Goal: Information Seeking & Learning: Learn about a topic

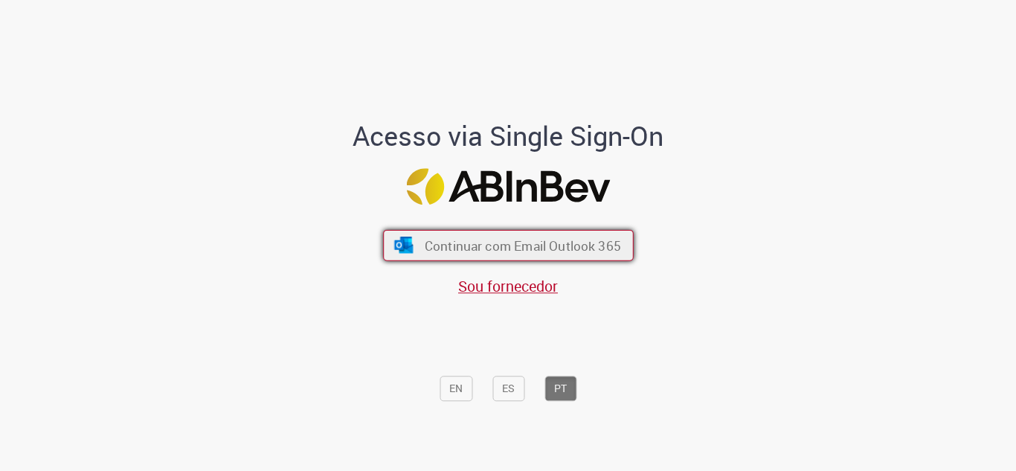
click at [438, 242] on span "Continuar com Email Outlook 365" at bounding box center [522, 244] width 196 height 17
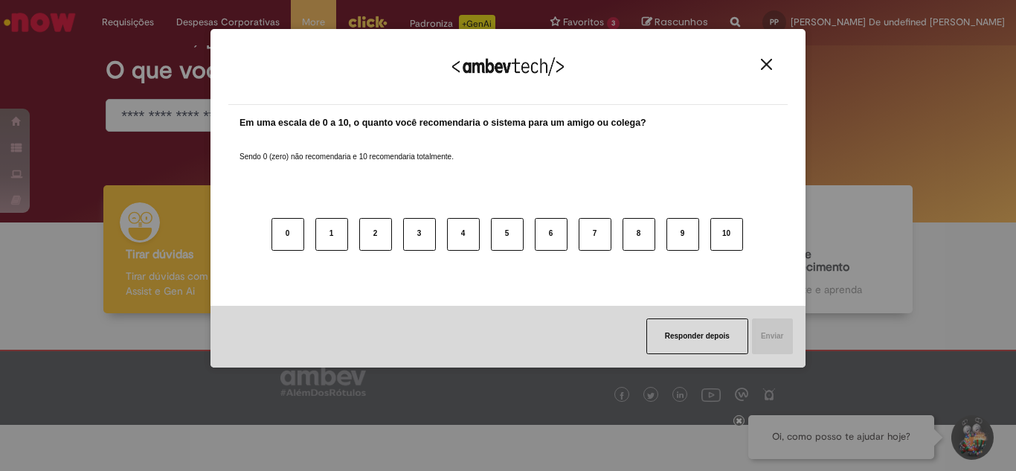
scroll to position [59, 0]
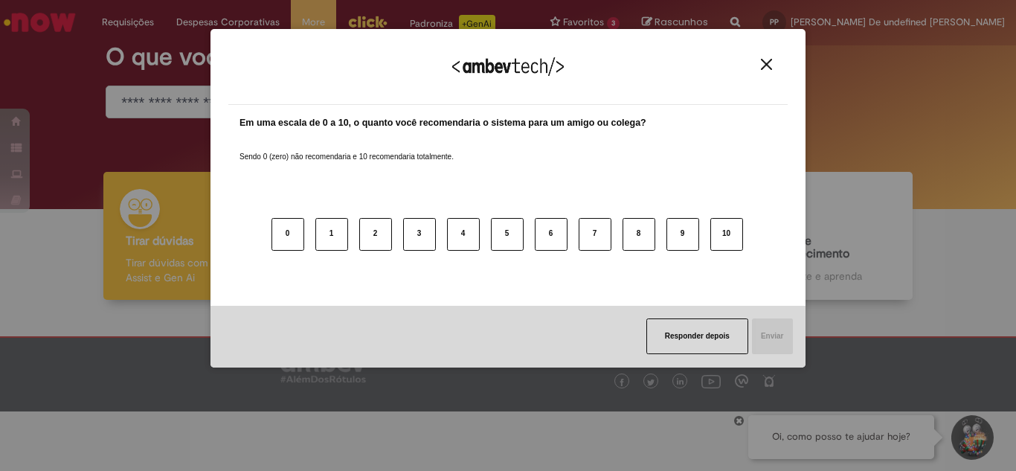
click at [746, 59] on div "Agradecemos seu feedback!" at bounding box center [507, 76] width 559 height 58
click at [754, 62] on div "Agradecemos seu feedback!" at bounding box center [507, 76] width 559 height 58
click at [769, 64] on img "Close" at bounding box center [766, 64] width 11 height 11
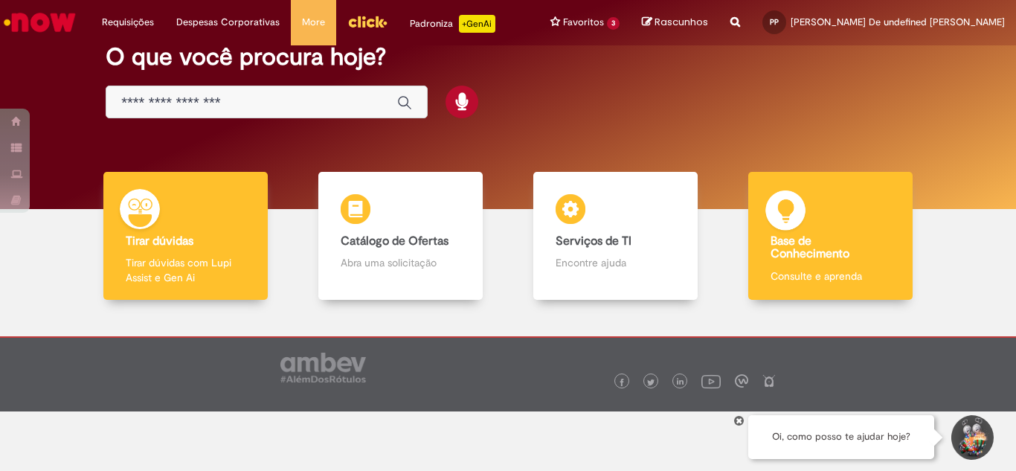
click at [823, 204] on div "Base de Conhecimento Base de Conhecimento Consulte e aprenda" at bounding box center [830, 236] width 165 height 129
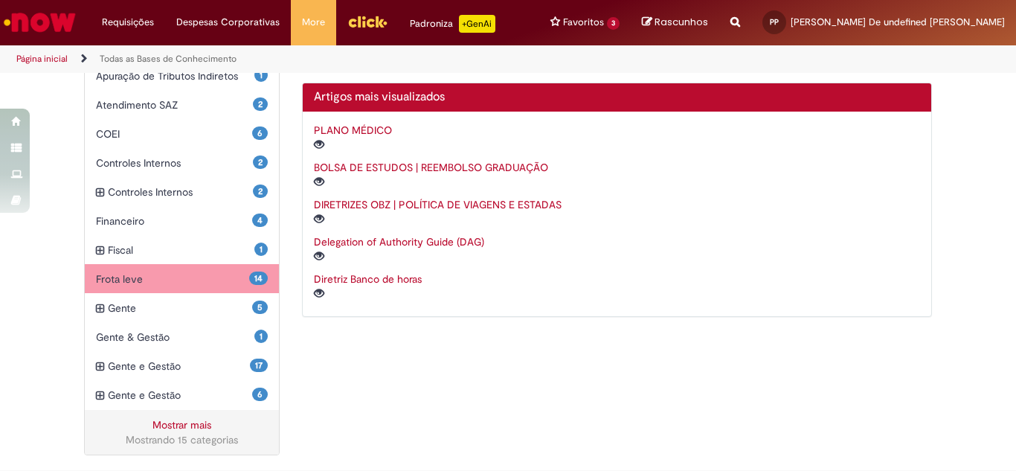
scroll to position [458, 0]
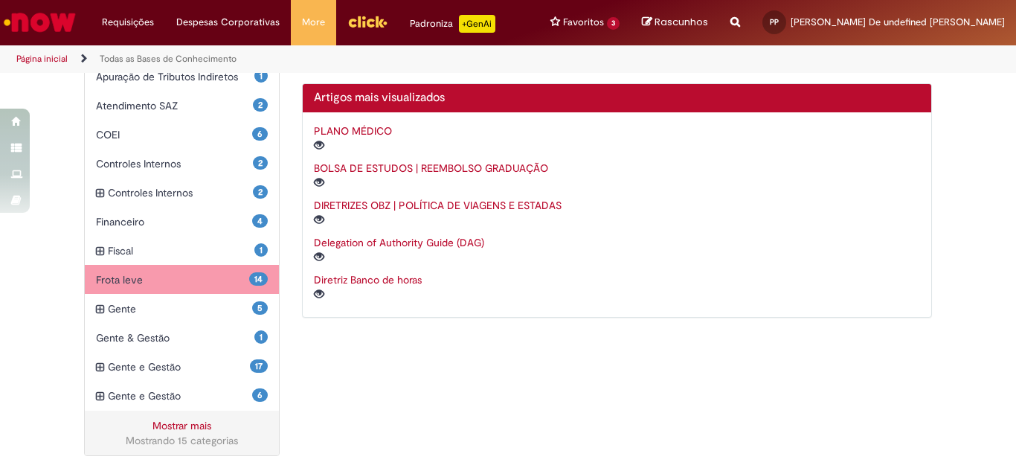
click at [177, 275] on span "Frota leve Itens" at bounding box center [172, 279] width 153 height 15
